Goal: Task Accomplishment & Management: Use online tool/utility

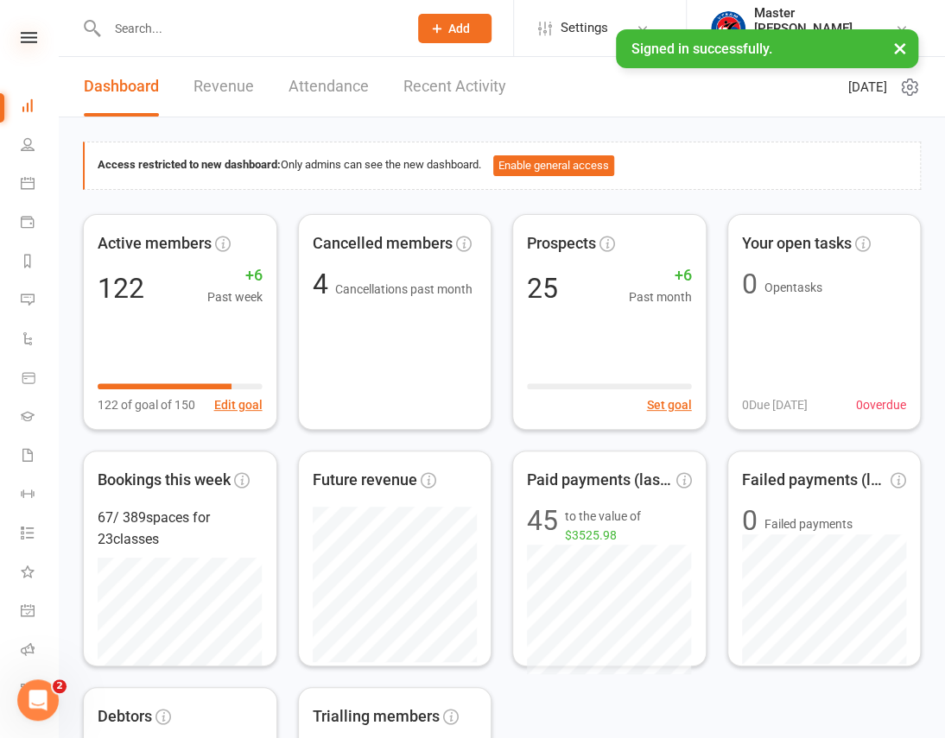
click at [27, 40] on icon at bounding box center [29, 37] width 16 height 11
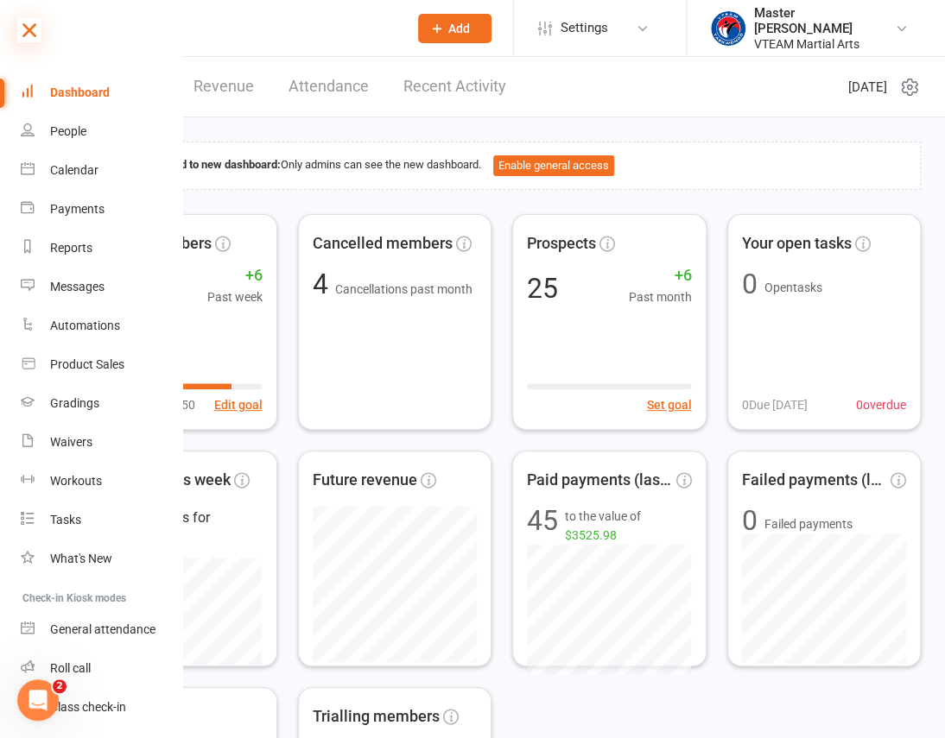
click at [27, 25] on icon at bounding box center [29, 30] width 24 height 24
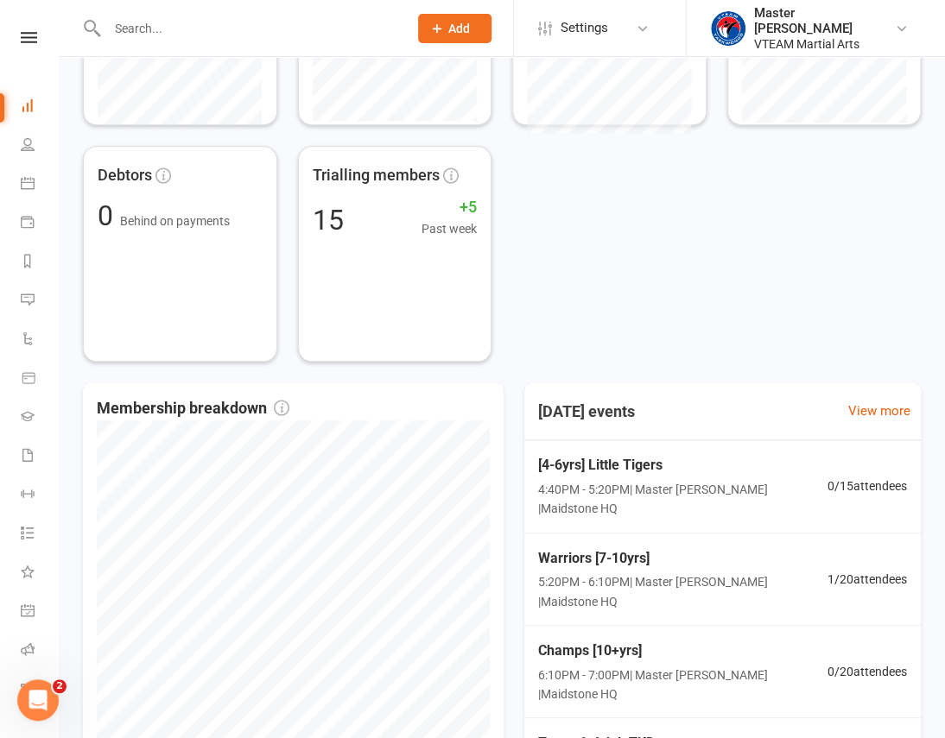
scroll to position [745, 0]
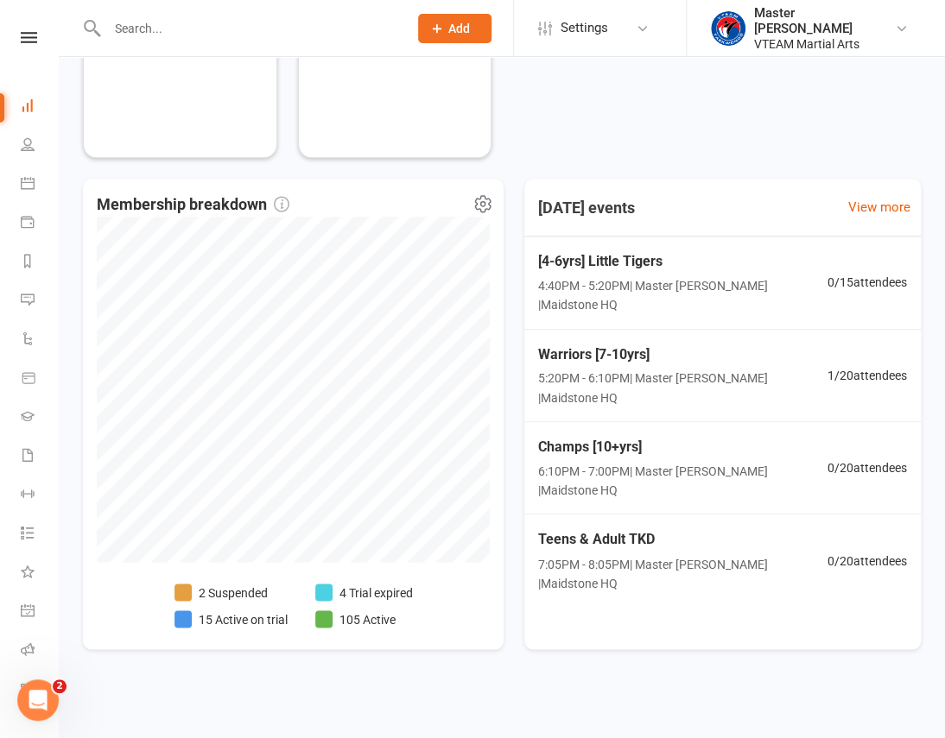
click at [255, 615] on li "15 Active on trial" at bounding box center [230, 619] width 113 height 19
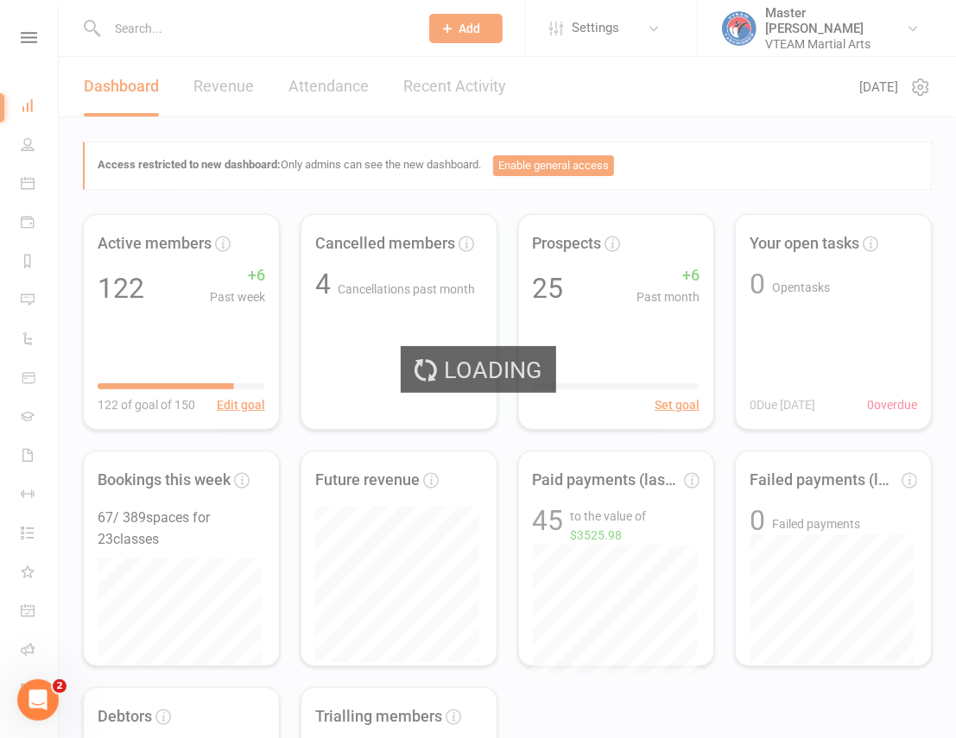
select select "active_trial"
select select "100"
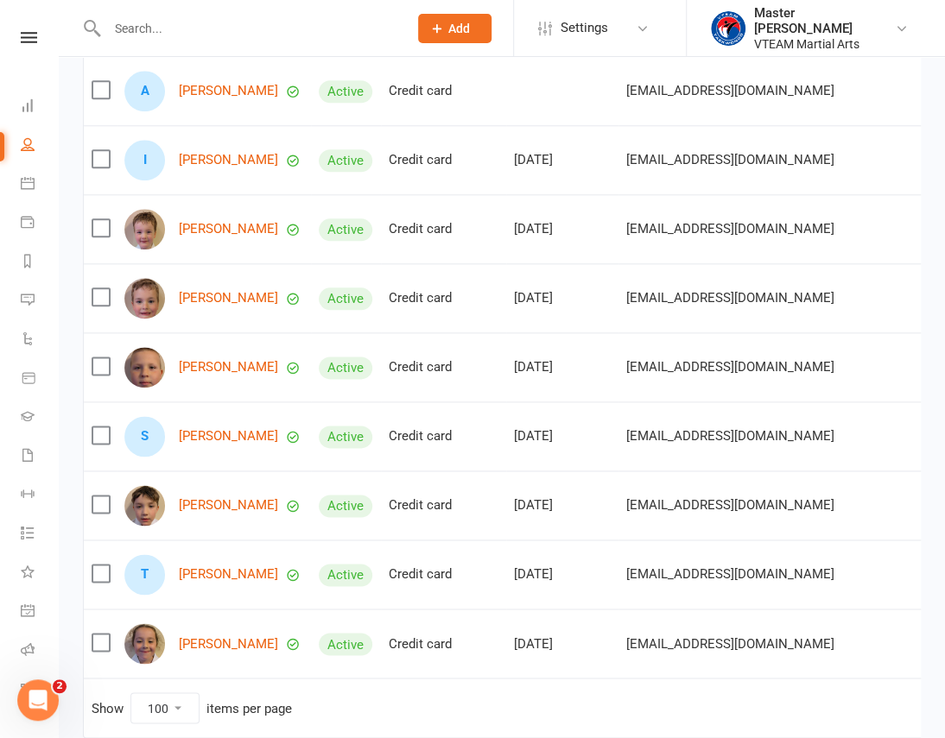
scroll to position [774, 0]
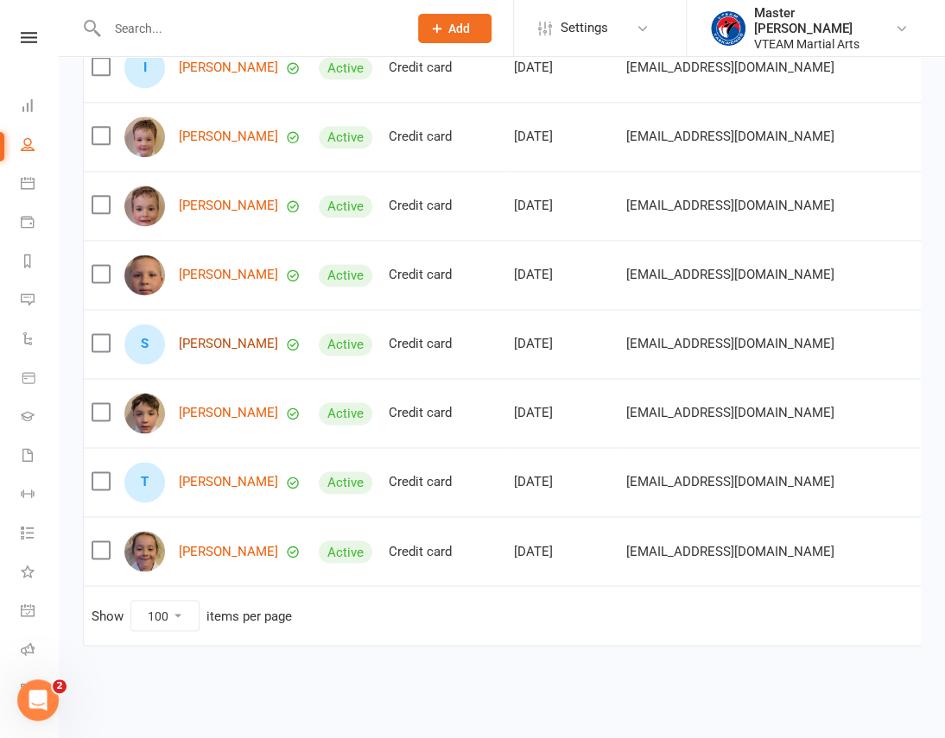
click at [220, 337] on link "Stephane Do" at bounding box center [228, 344] width 99 height 15
click at [26, 41] on icon at bounding box center [29, 37] width 16 height 11
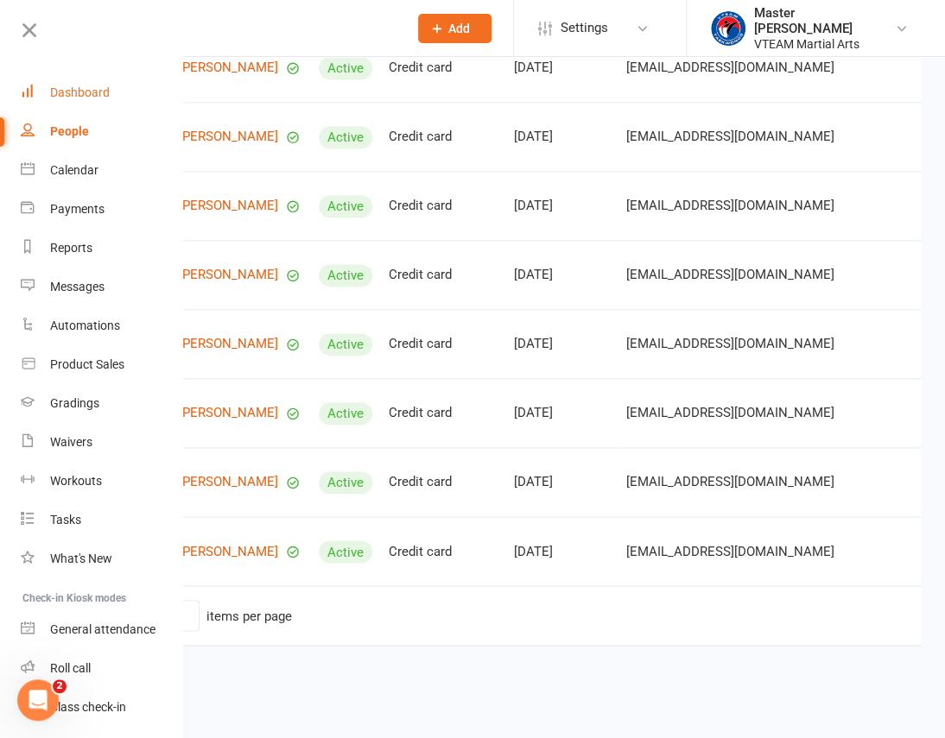
click at [72, 100] on link "Dashboard" at bounding box center [102, 92] width 163 height 39
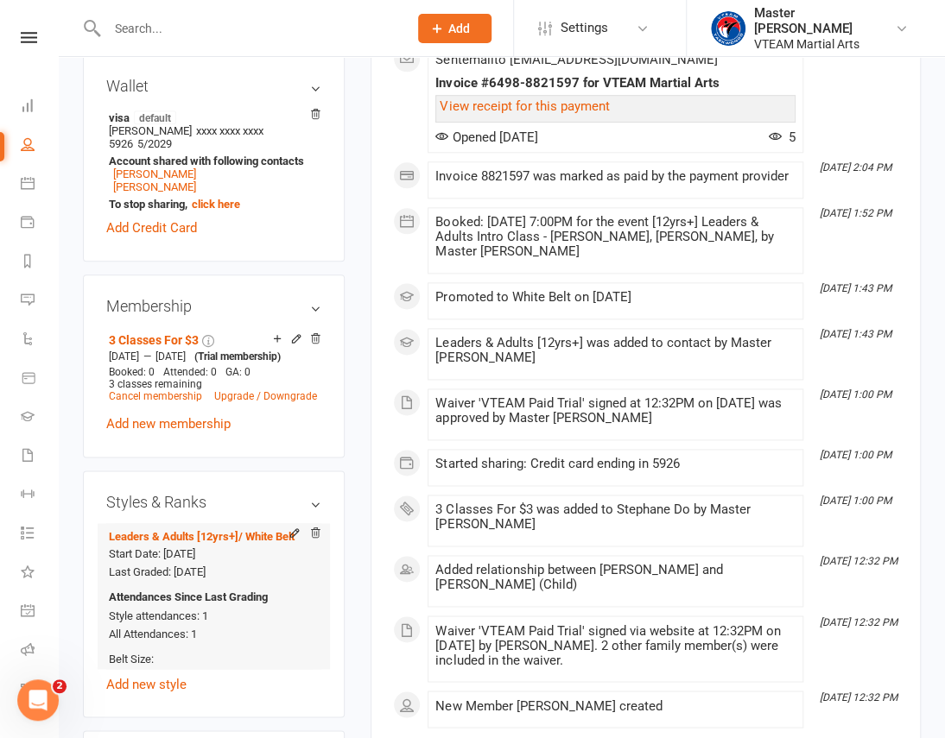
scroll to position [785, 0]
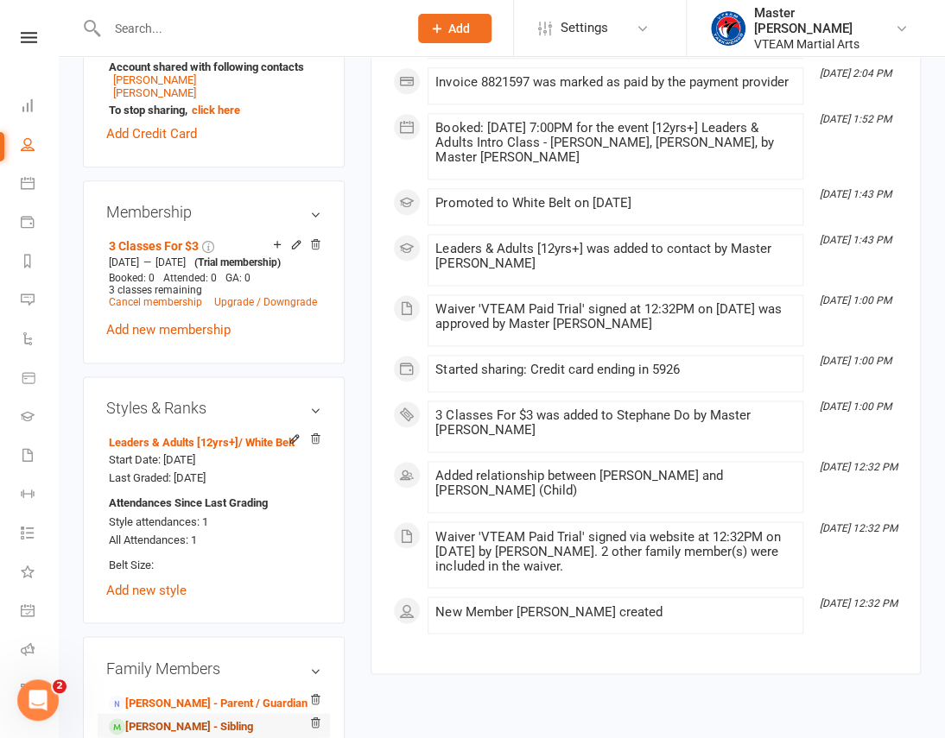
click at [183, 718] on link "Stephanie Do - Sibling" at bounding box center [181, 727] width 144 height 18
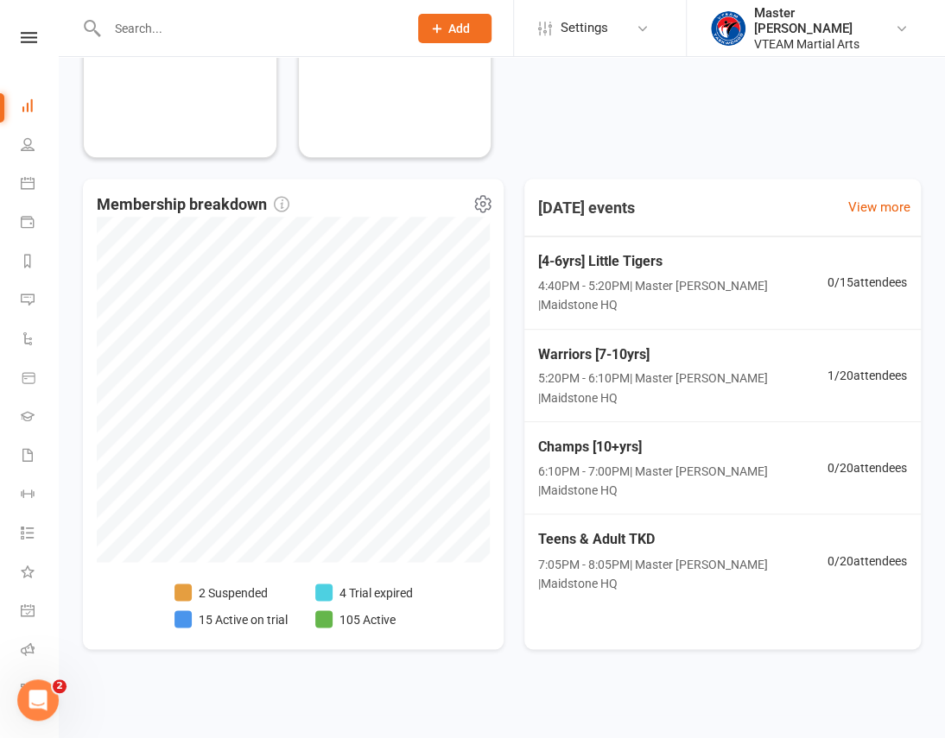
click at [404, 587] on li "4 Trial expired" at bounding box center [364, 592] width 98 height 19
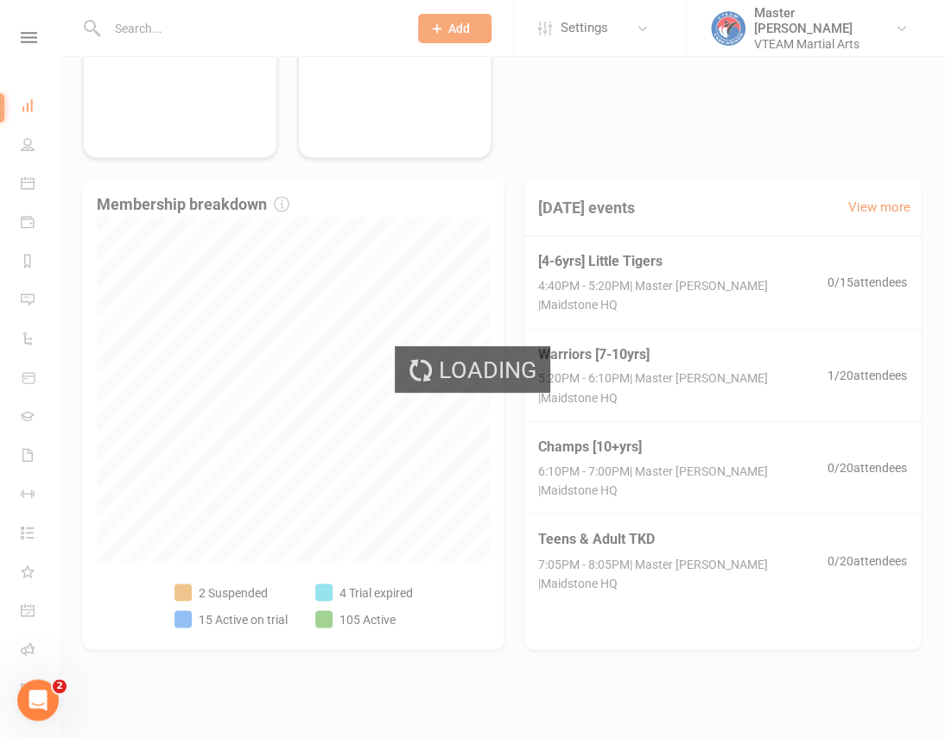
select select "trial_expired"
select select "100"
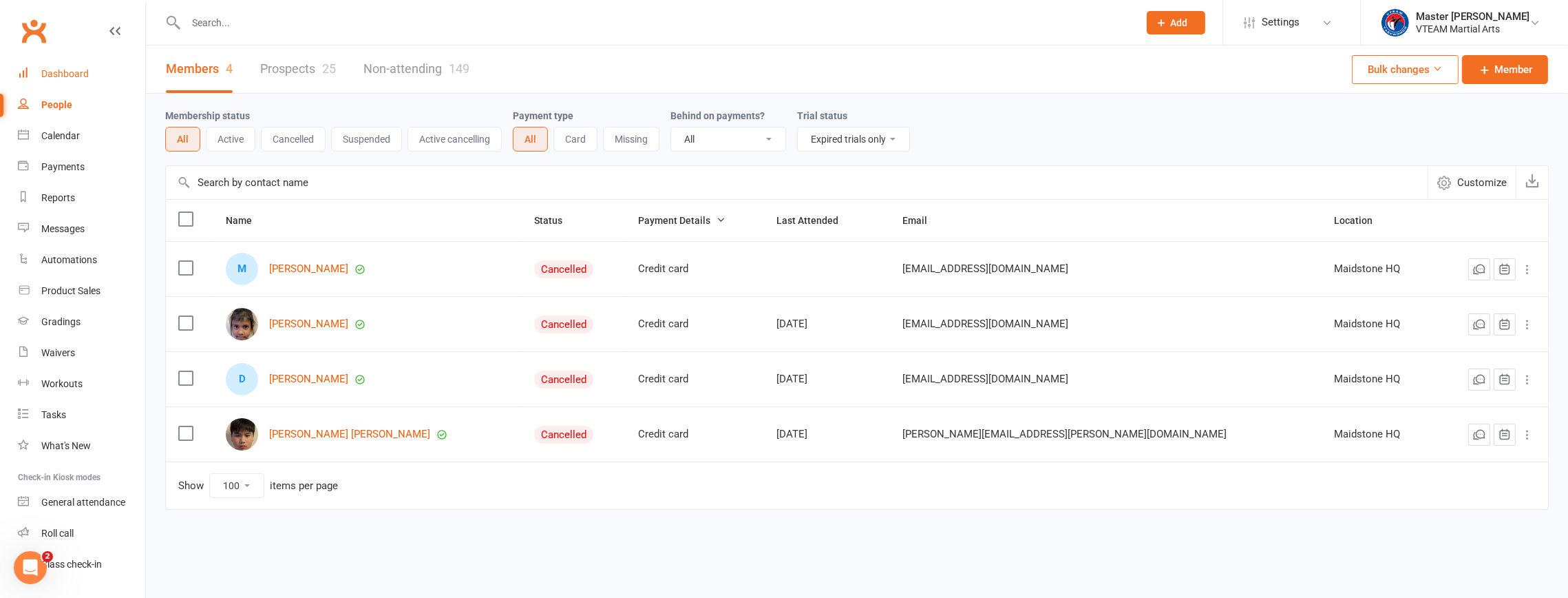
click at [77, 74] on div "Dashboard" at bounding box center [65, 73] width 48 height 11
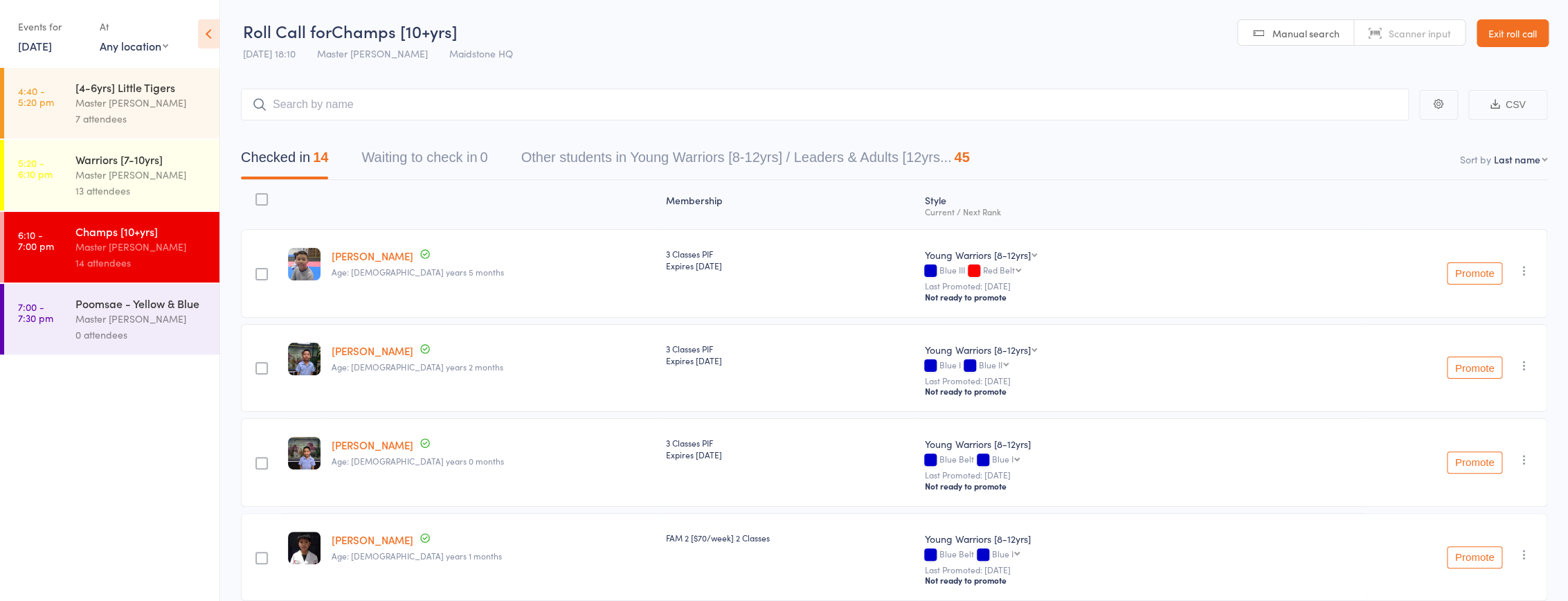
click at [52, 49] on link "[DATE]" at bounding box center [34, 45] width 34 height 15
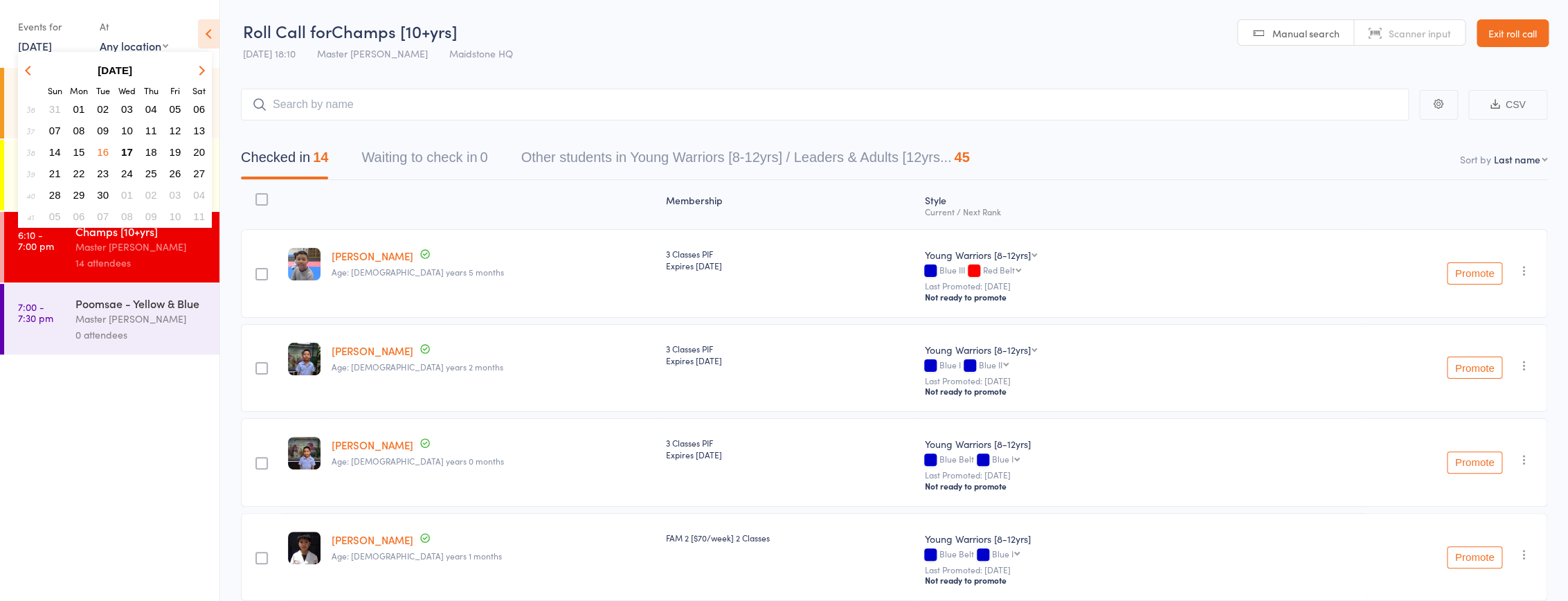
click at [129, 151] on span "17" at bounding box center [127, 151] width 12 height 12
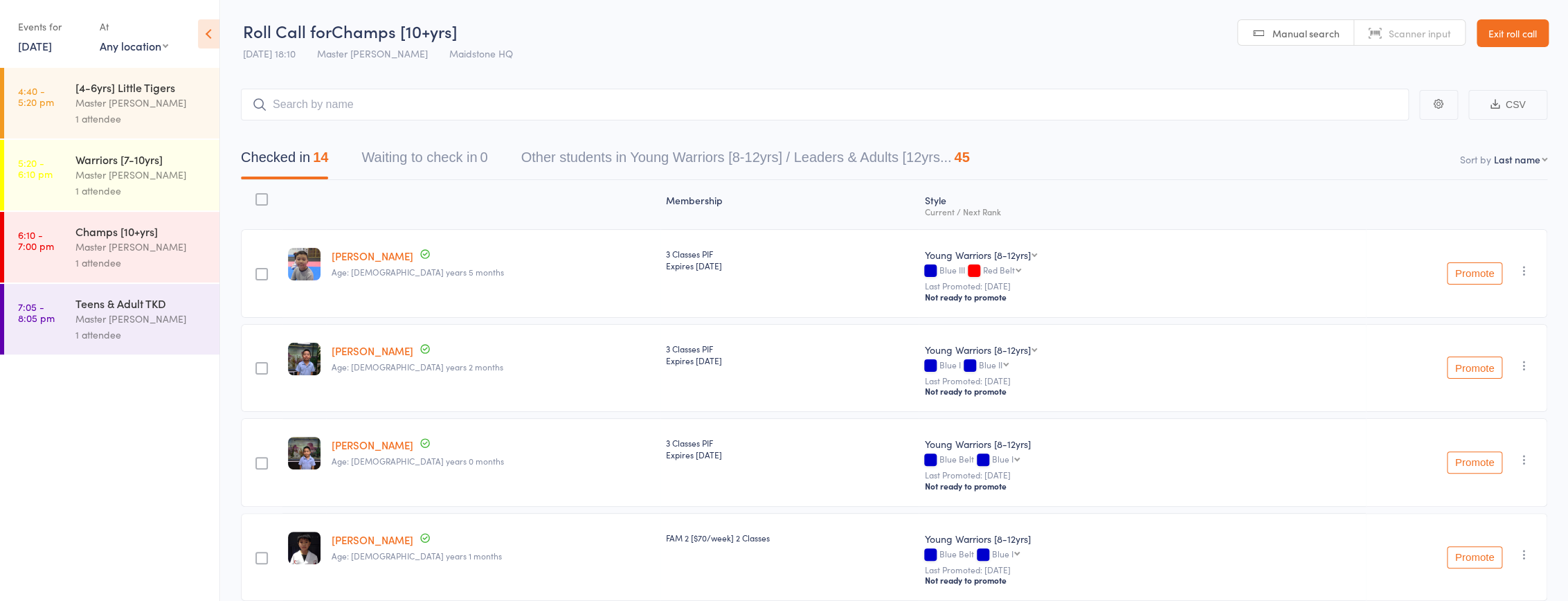
click at [156, 104] on div "Master [PERSON_NAME]" at bounding box center [141, 103] width 132 height 16
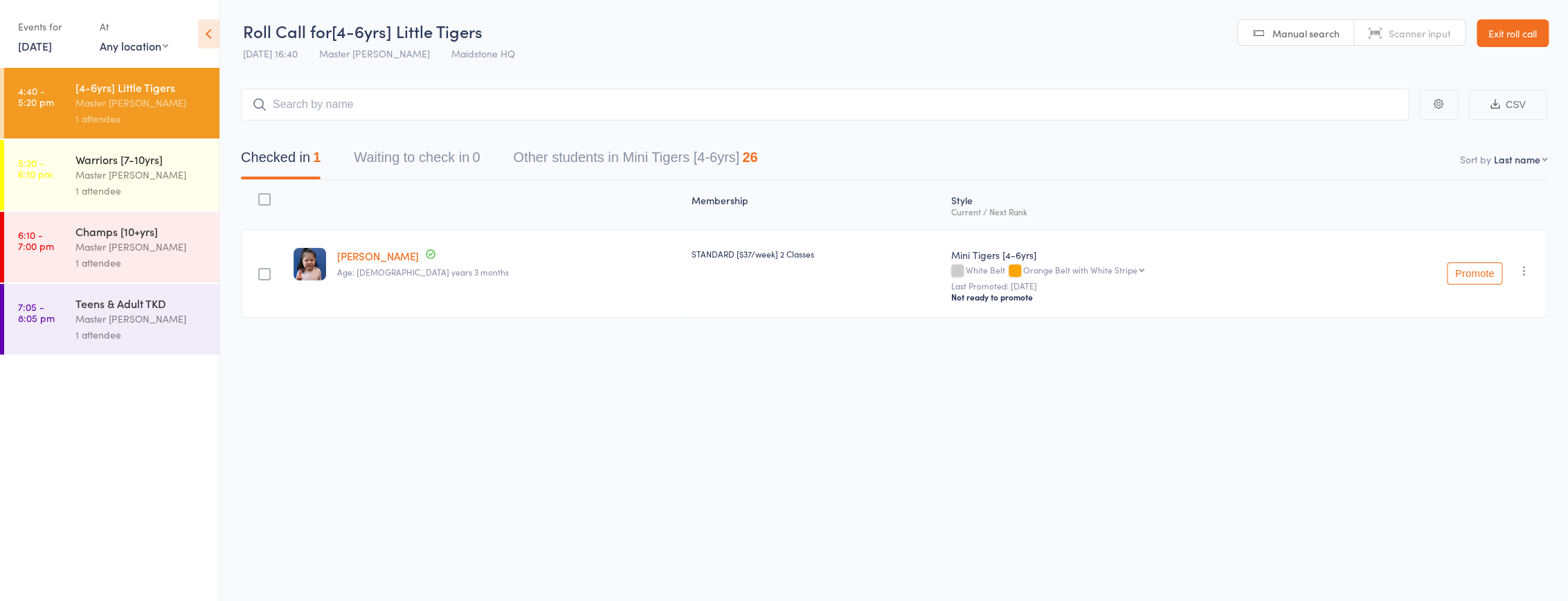
click at [147, 175] on div "Master [PERSON_NAME]" at bounding box center [141, 175] width 132 height 16
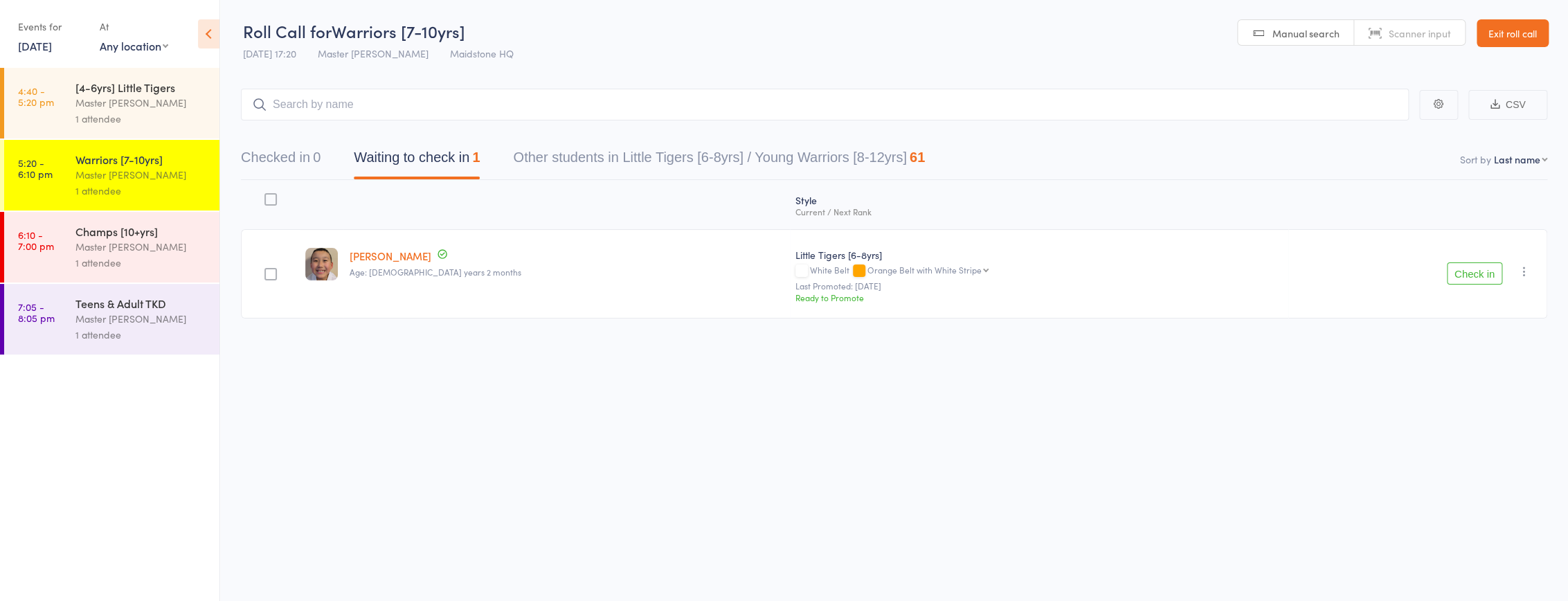
click at [165, 102] on div "Master [PERSON_NAME]" at bounding box center [141, 103] width 132 height 16
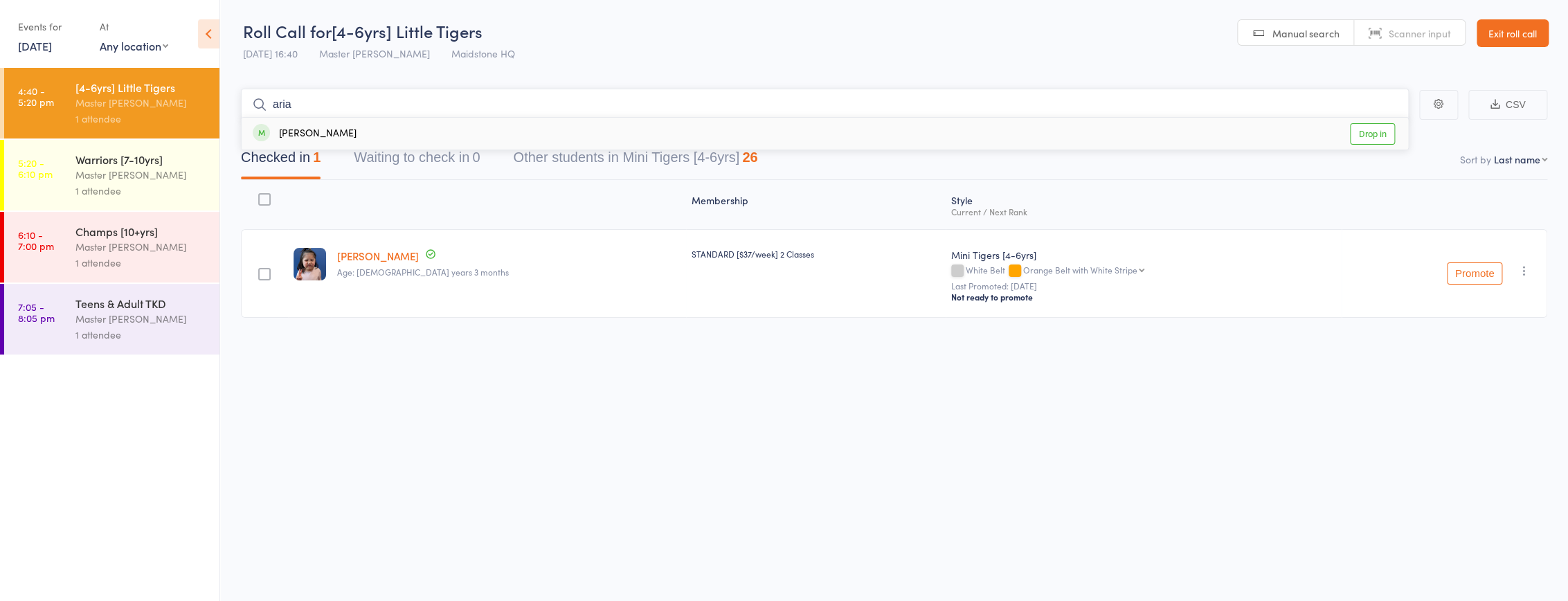
type input "aria"
click at [348, 138] on div "[PERSON_NAME] Drop in" at bounding box center [824, 134] width 1166 height 32
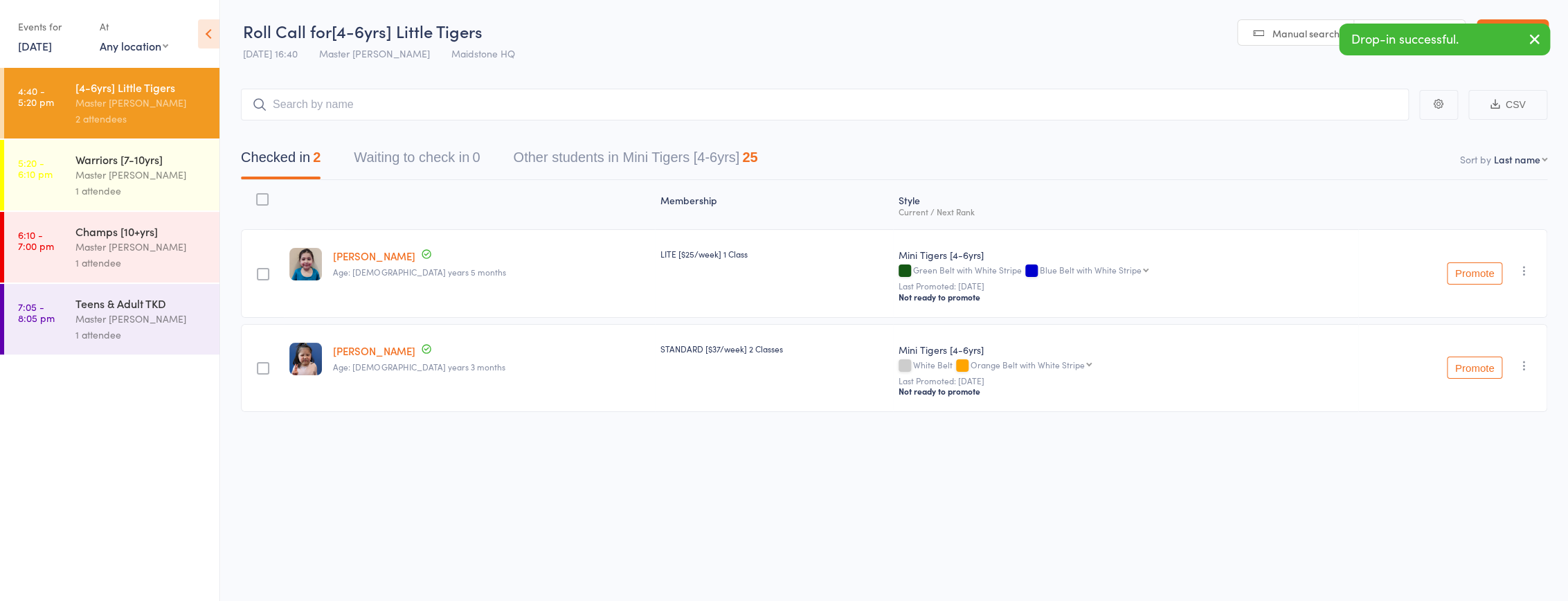
click at [1536, 41] on icon "button" at bounding box center [1534, 39] width 17 height 18
